Goal: Transaction & Acquisition: Obtain resource

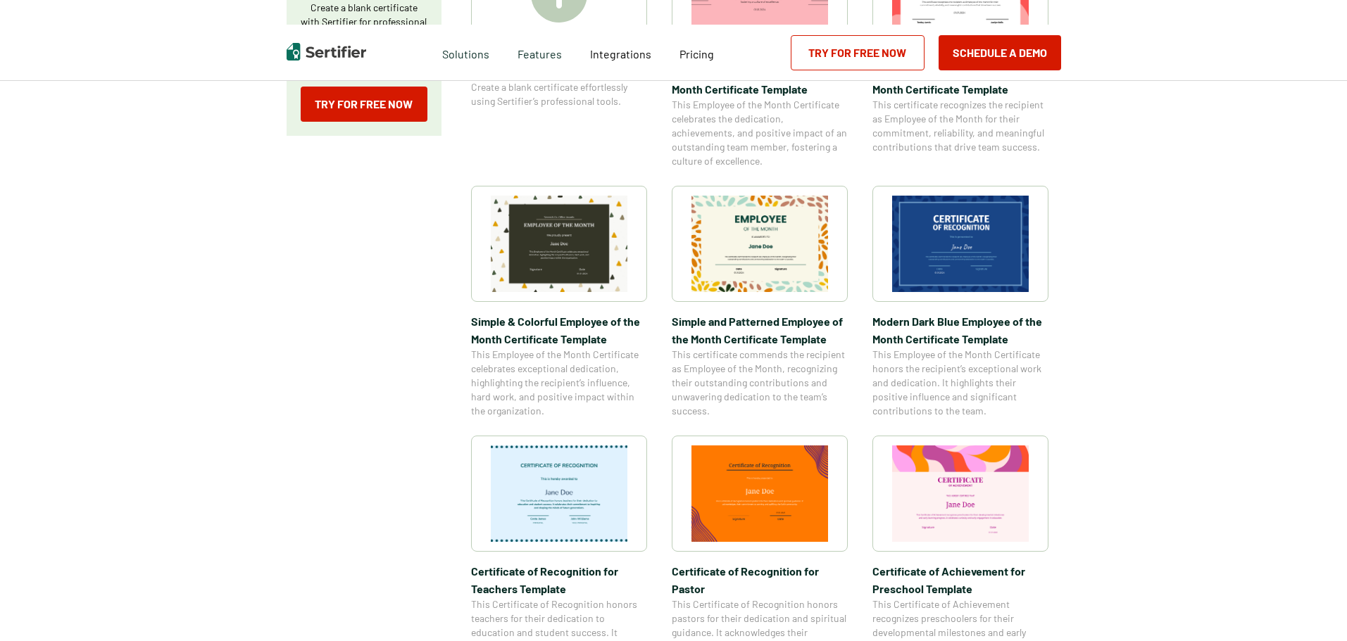
scroll to position [493, 0]
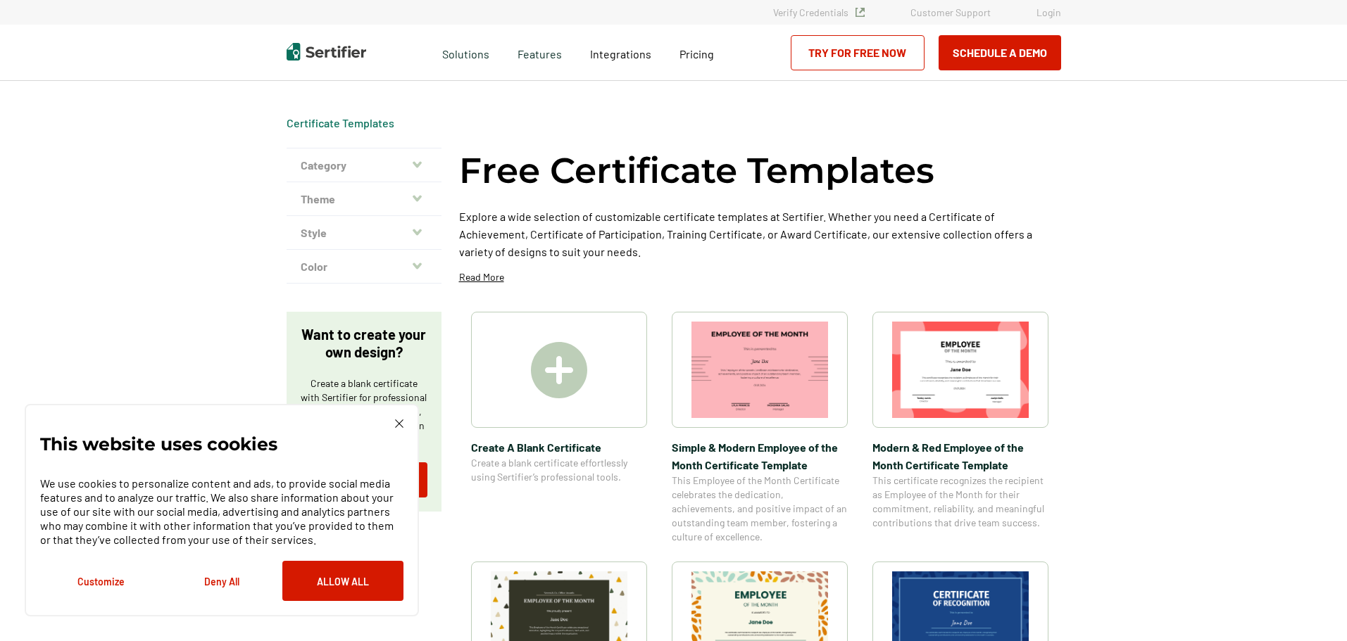
click at [420, 202] on icon "button" at bounding box center [416, 198] width 9 height 11
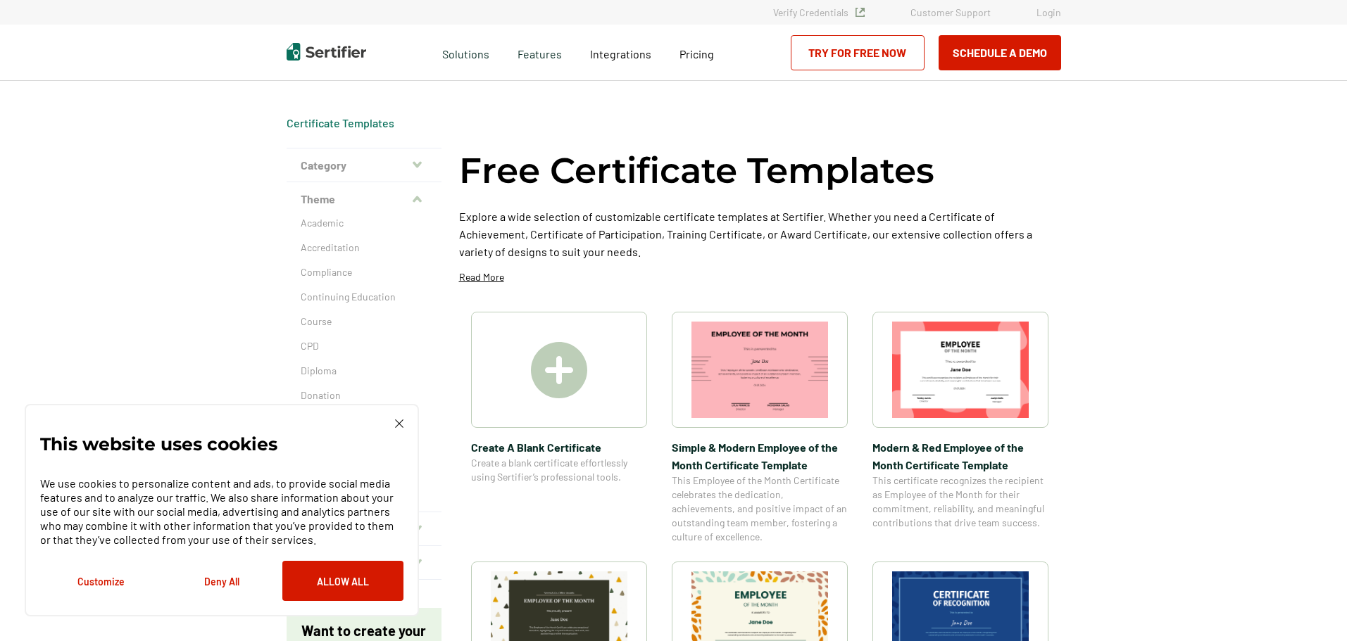
click at [414, 163] on button "Category" at bounding box center [363, 166] width 155 height 34
click at [326, 360] on h2 "Award" at bounding box center [364, 362] width 127 height 14
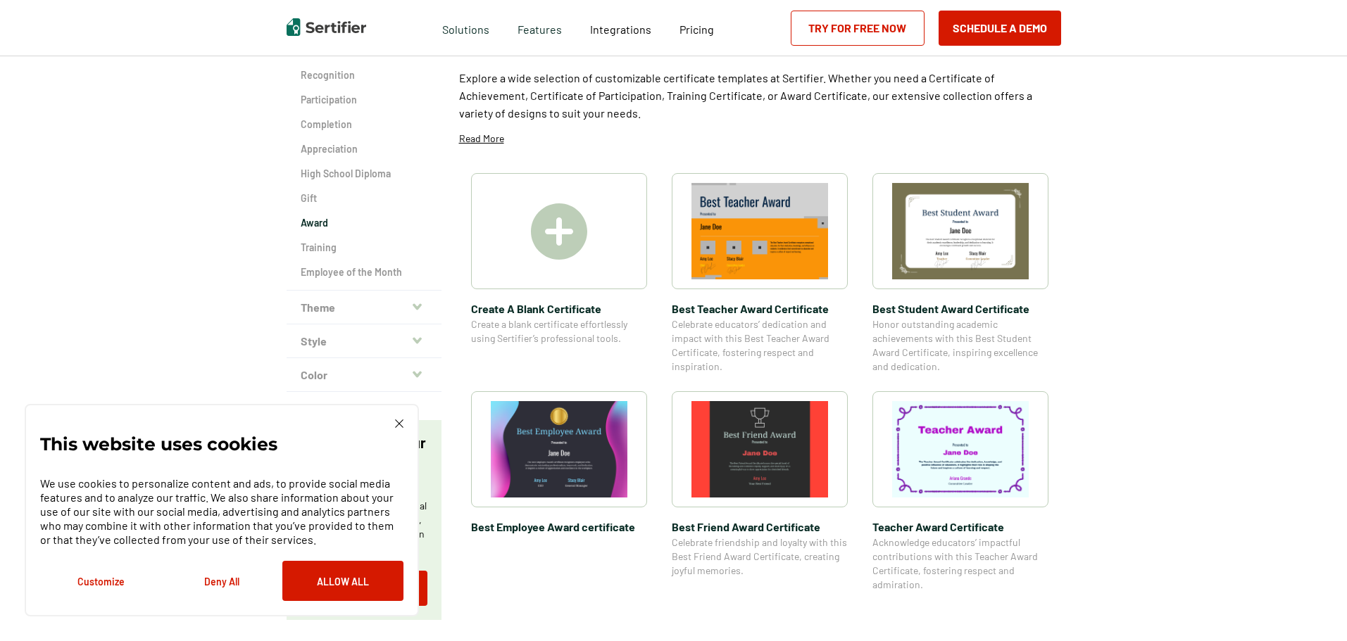
scroll to position [141, 0]
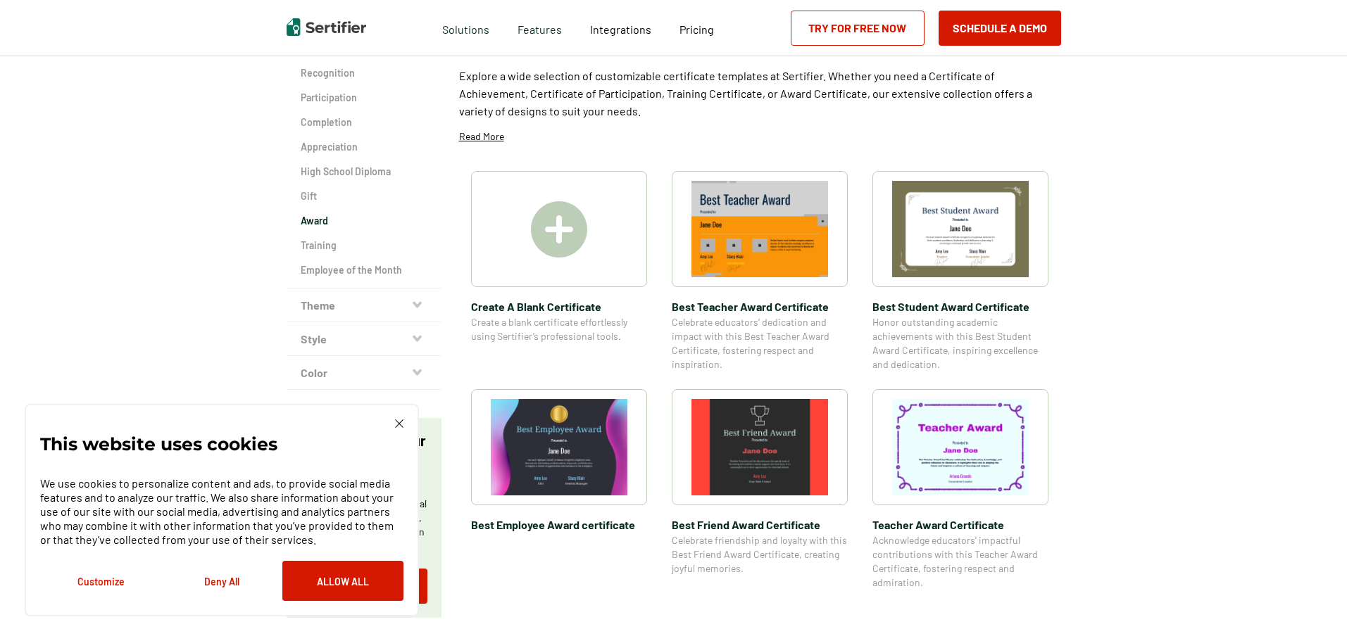
click at [566, 228] on img at bounding box center [559, 229] width 56 height 56
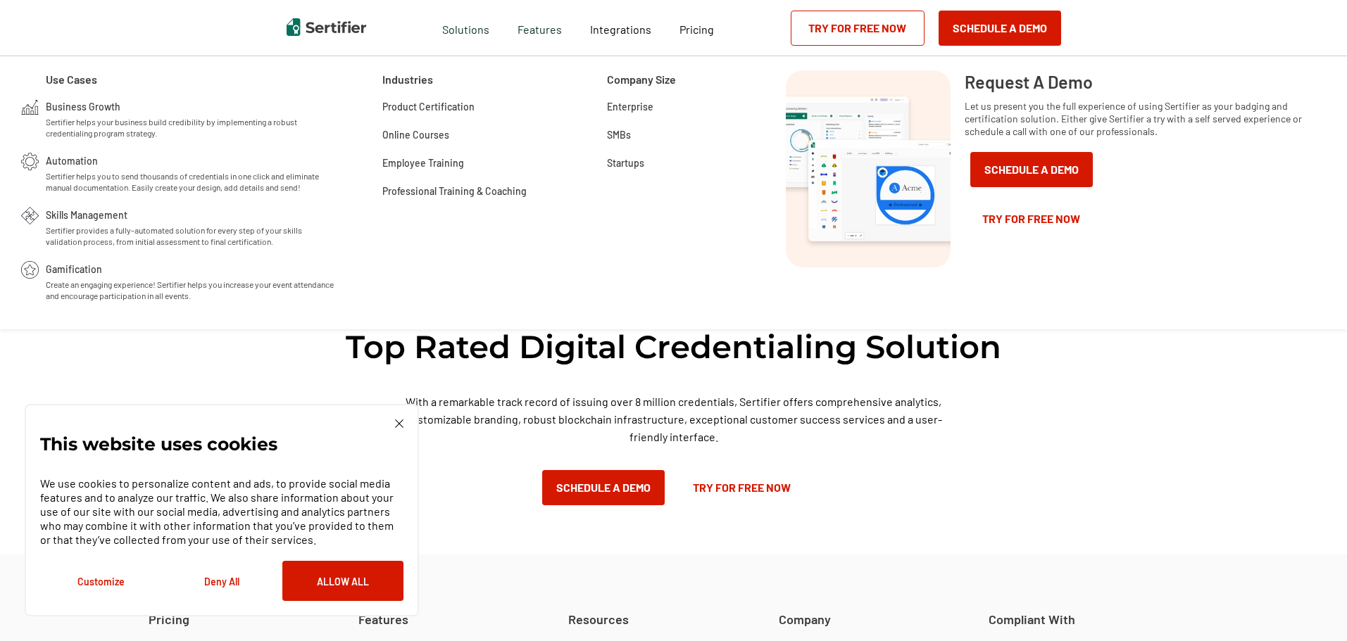
scroll to position [424, 0]
